Goal: Transaction & Acquisition: Purchase product/service

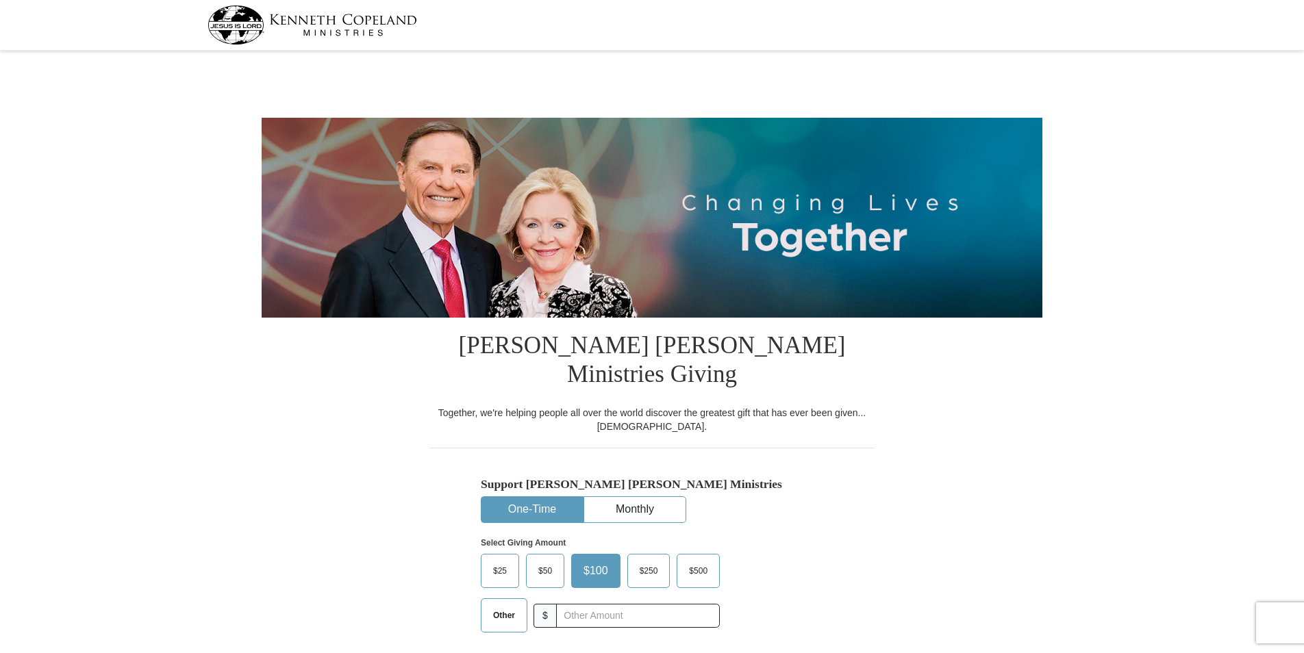
select select "GA"
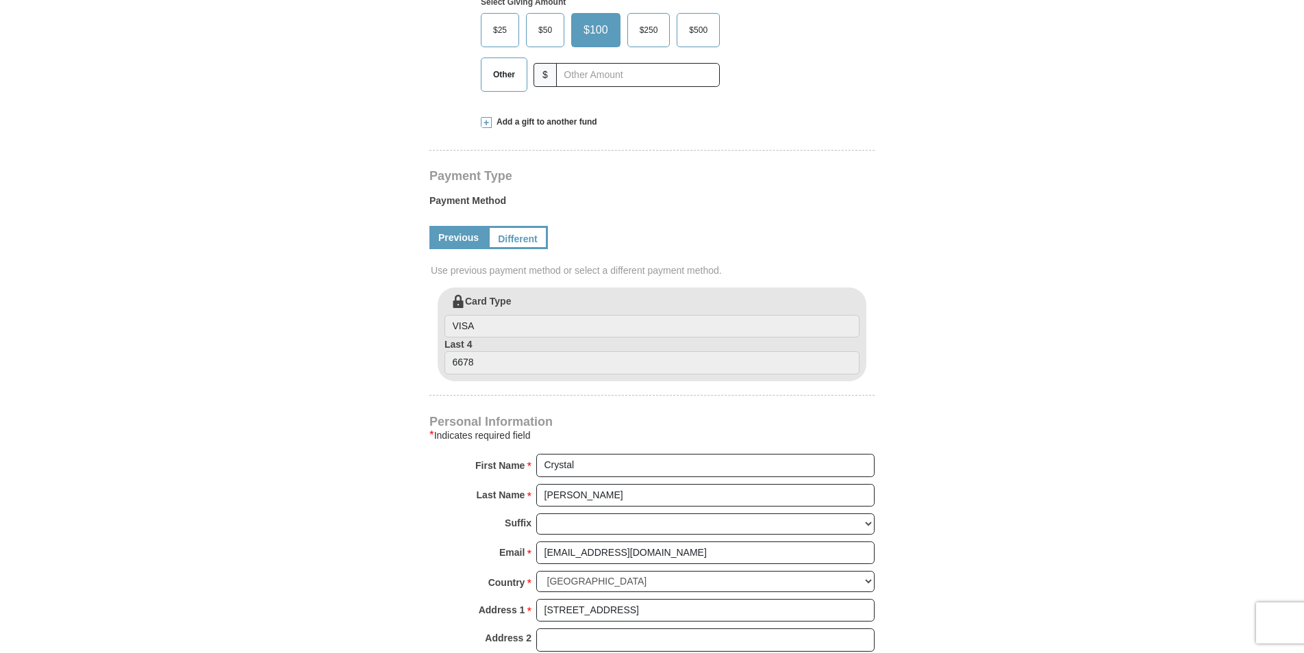
scroll to position [548, 0]
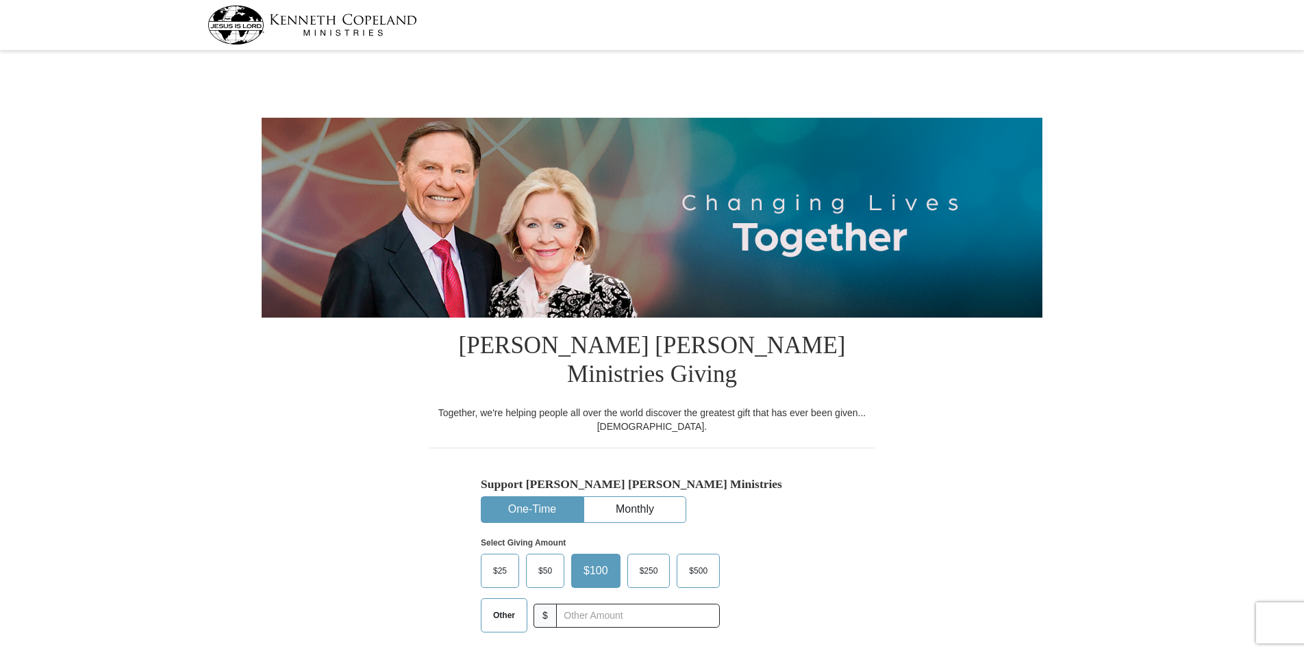
select select "GA"
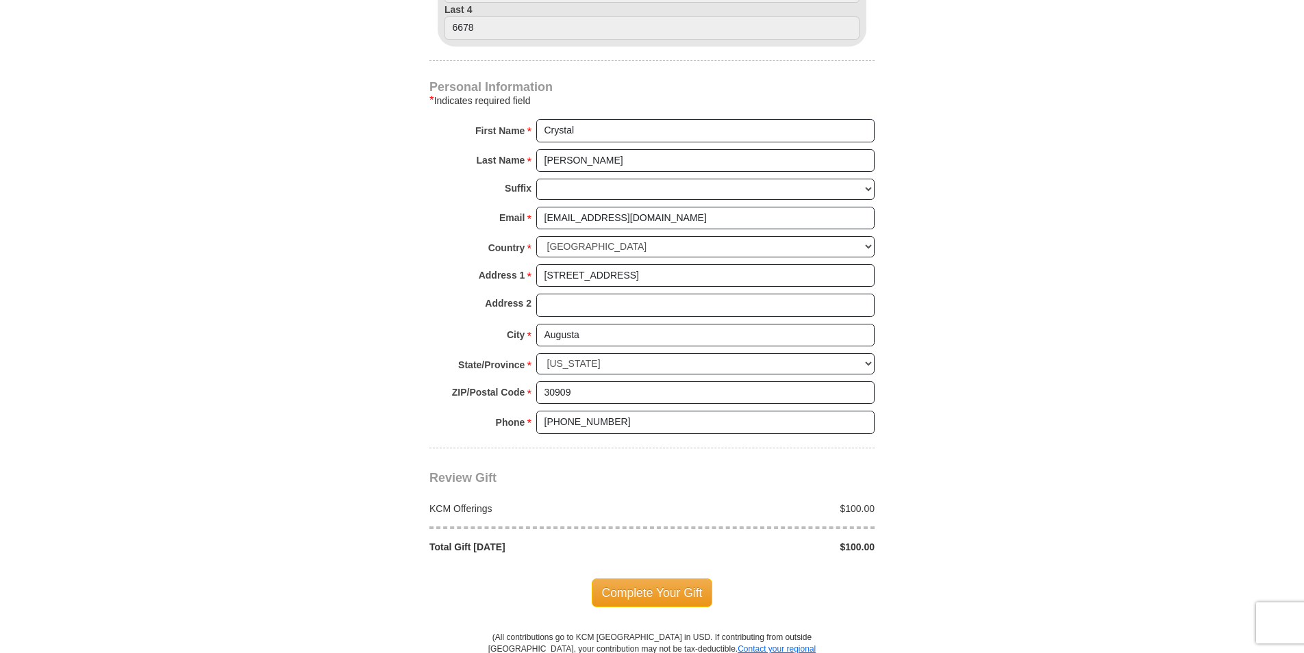
scroll to position [959, 0]
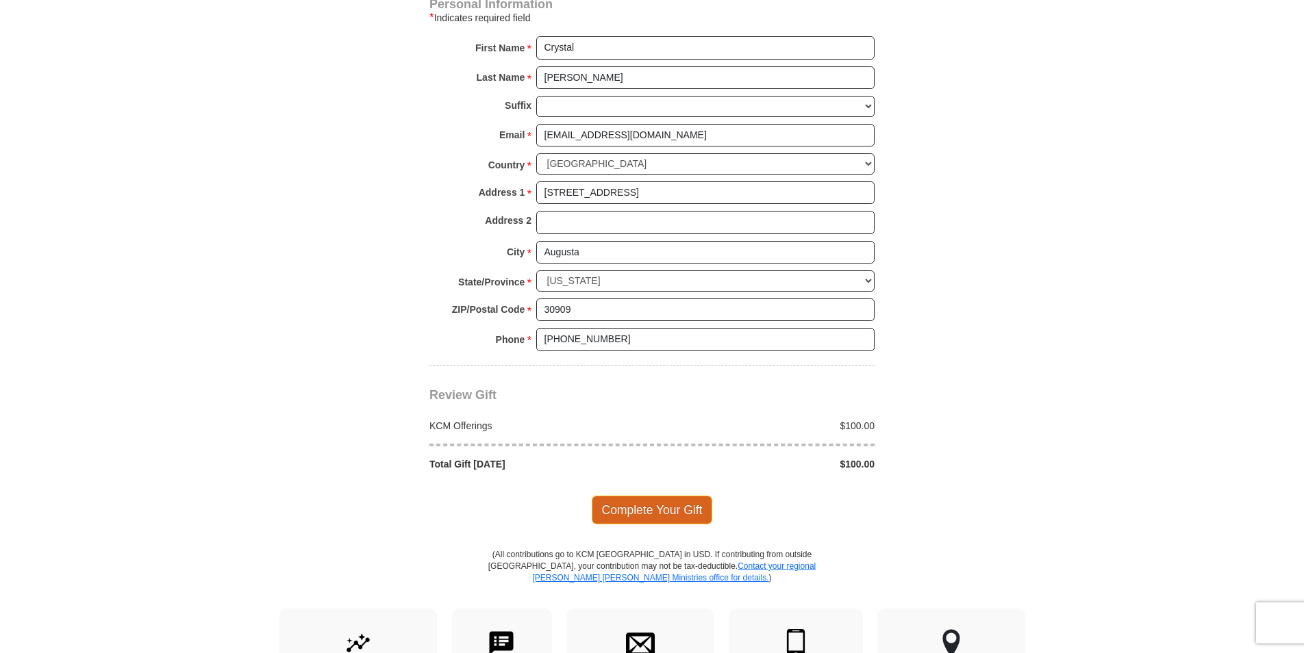
click at [640, 496] on span "Complete Your Gift" at bounding box center [652, 510] width 121 height 29
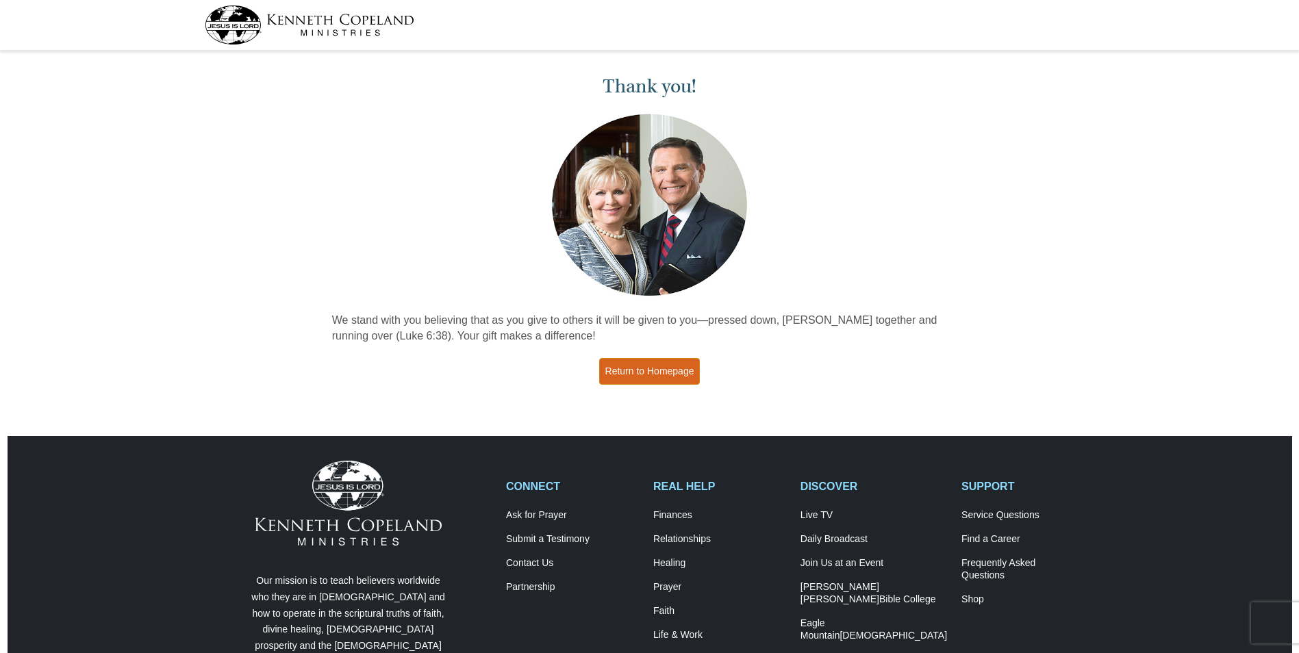
drag, startPoint x: 641, startPoint y: 364, endPoint x: 671, endPoint y: 372, distance: 31.2
click at [643, 364] on link "Return to Homepage" at bounding box center [649, 371] width 101 height 27
